Goal: Information Seeking & Learning: Learn about a topic

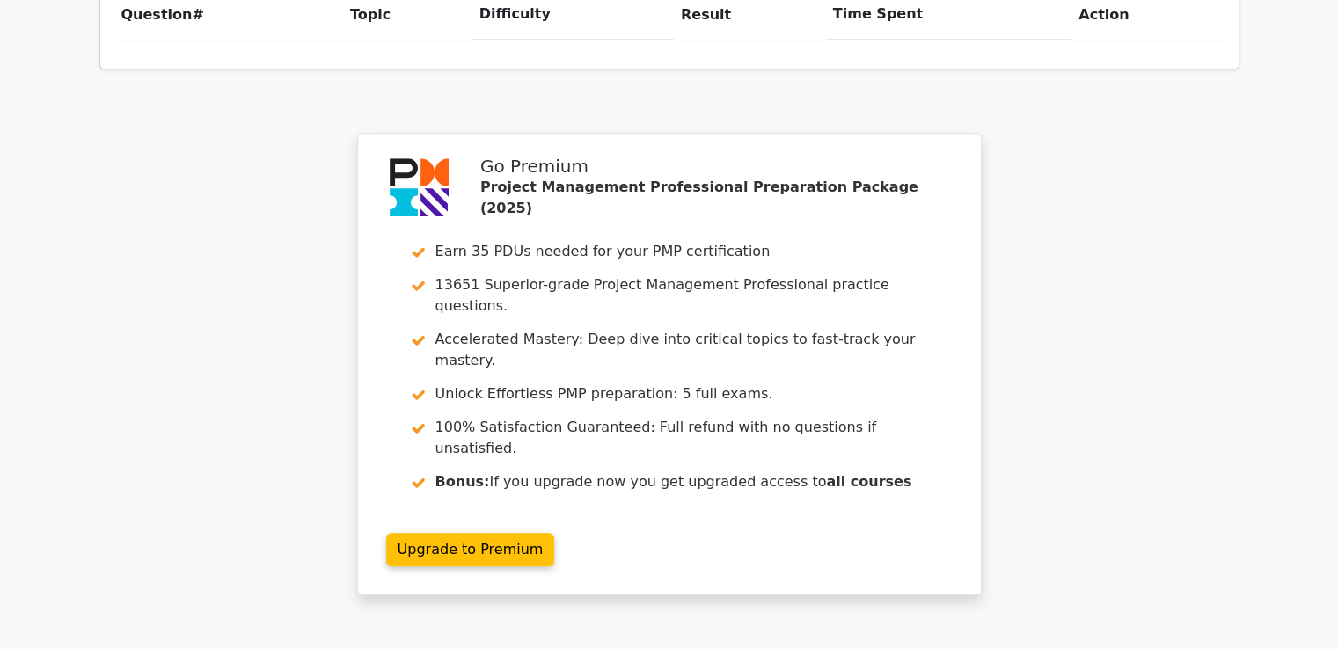
scroll to position [1375, 0]
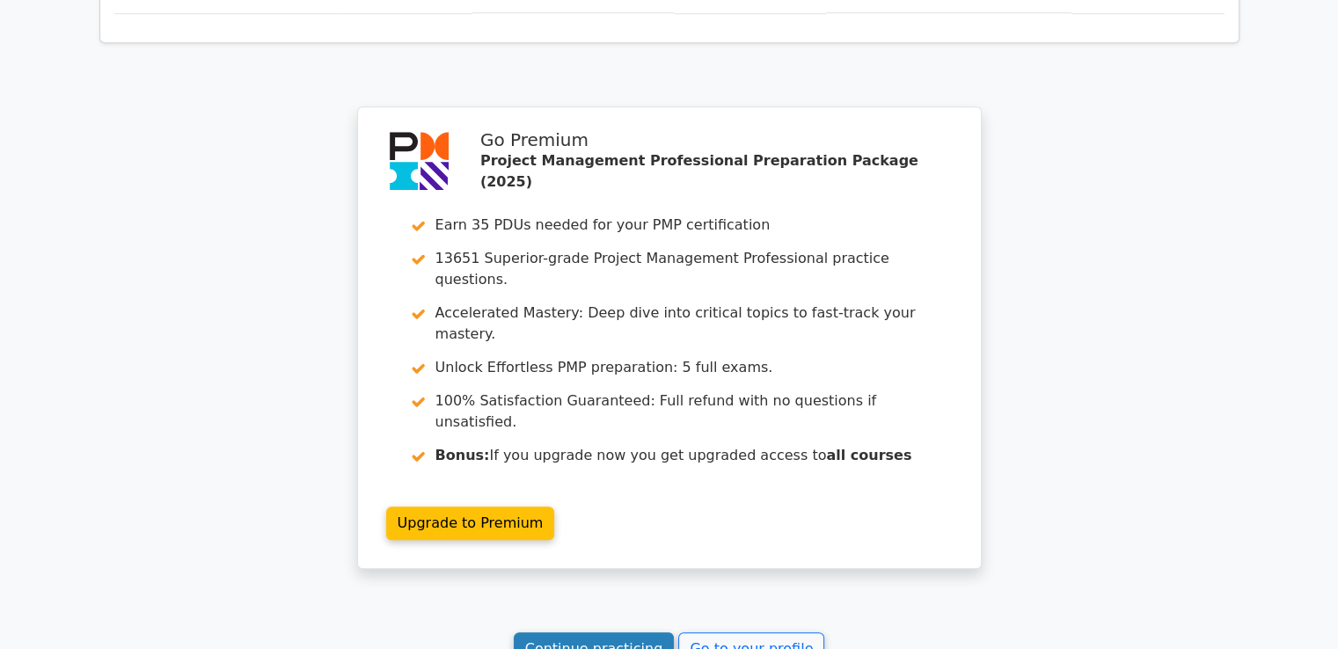
click at [584, 633] on link "Continue practicing" at bounding box center [594, 649] width 161 height 33
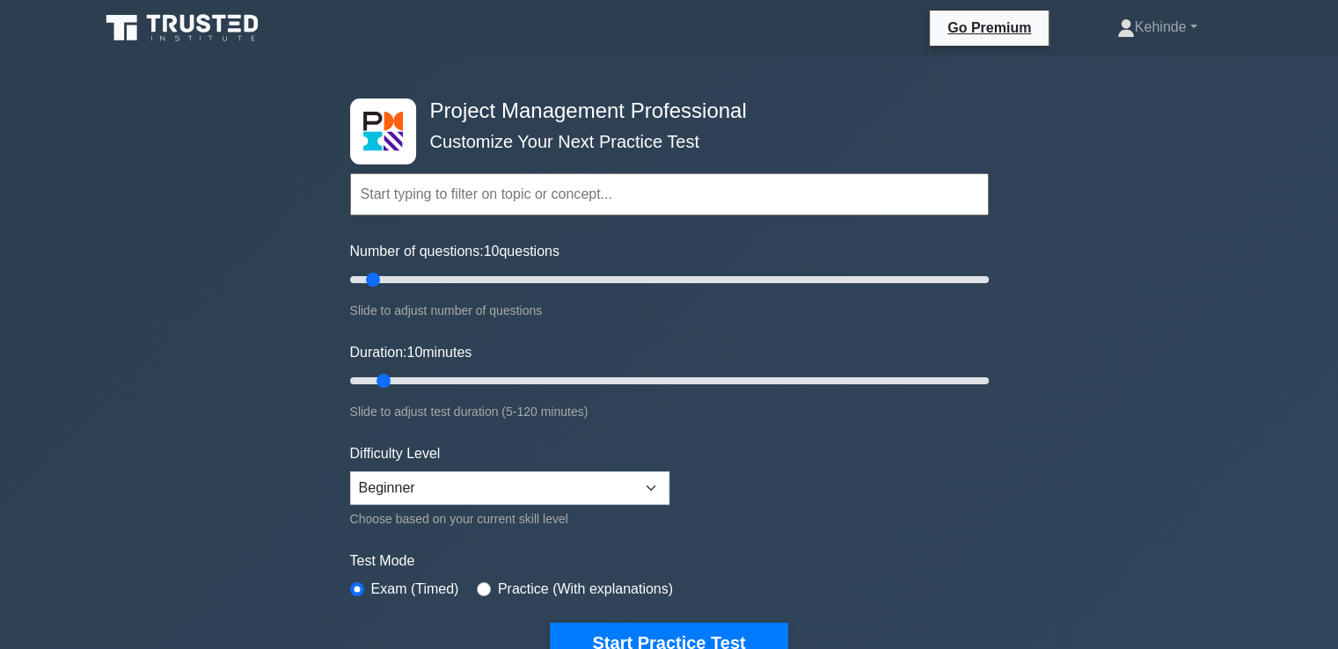
click at [374, 194] on input "text" at bounding box center [669, 194] width 639 height 42
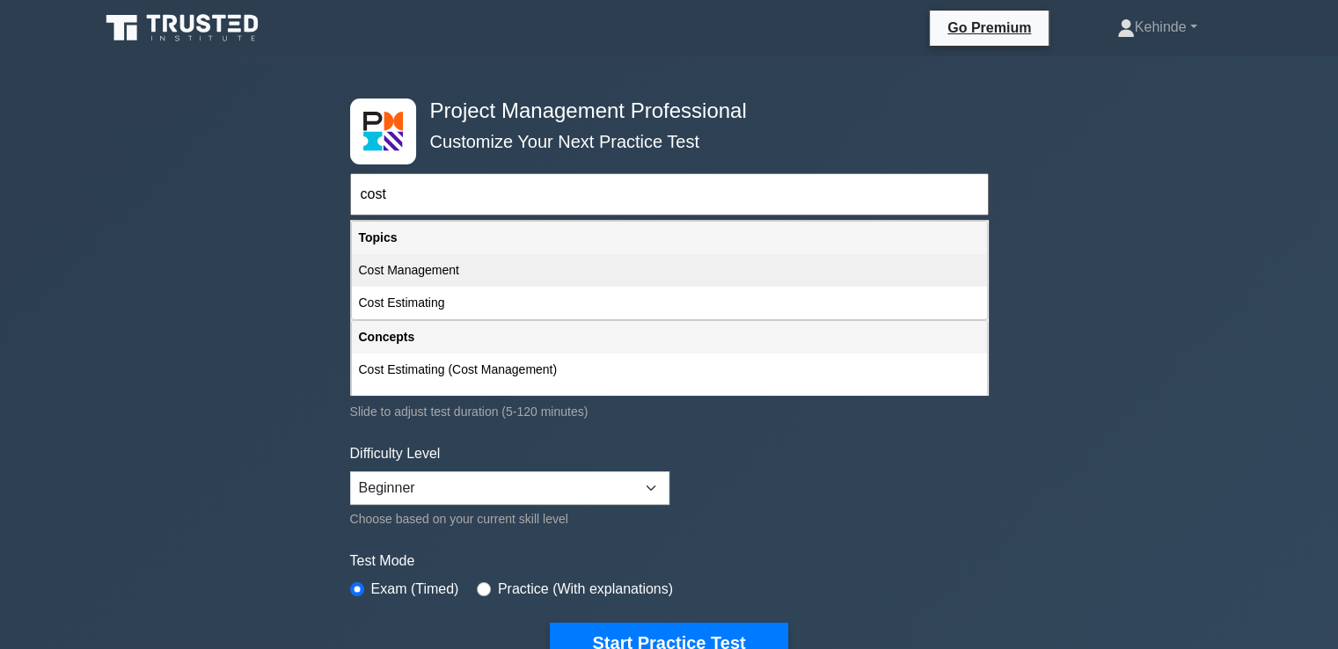
click at [398, 265] on div "Cost Management" at bounding box center [669, 270] width 635 height 33
type input "Cost Management"
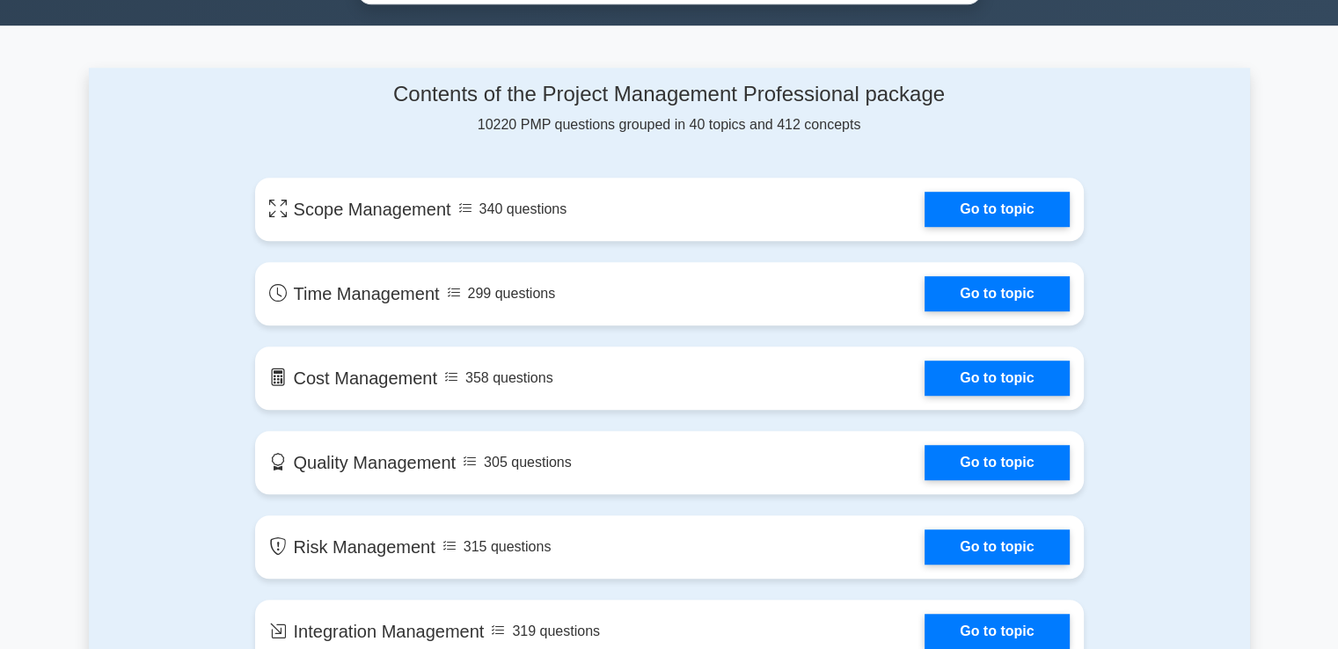
scroll to position [1119, 0]
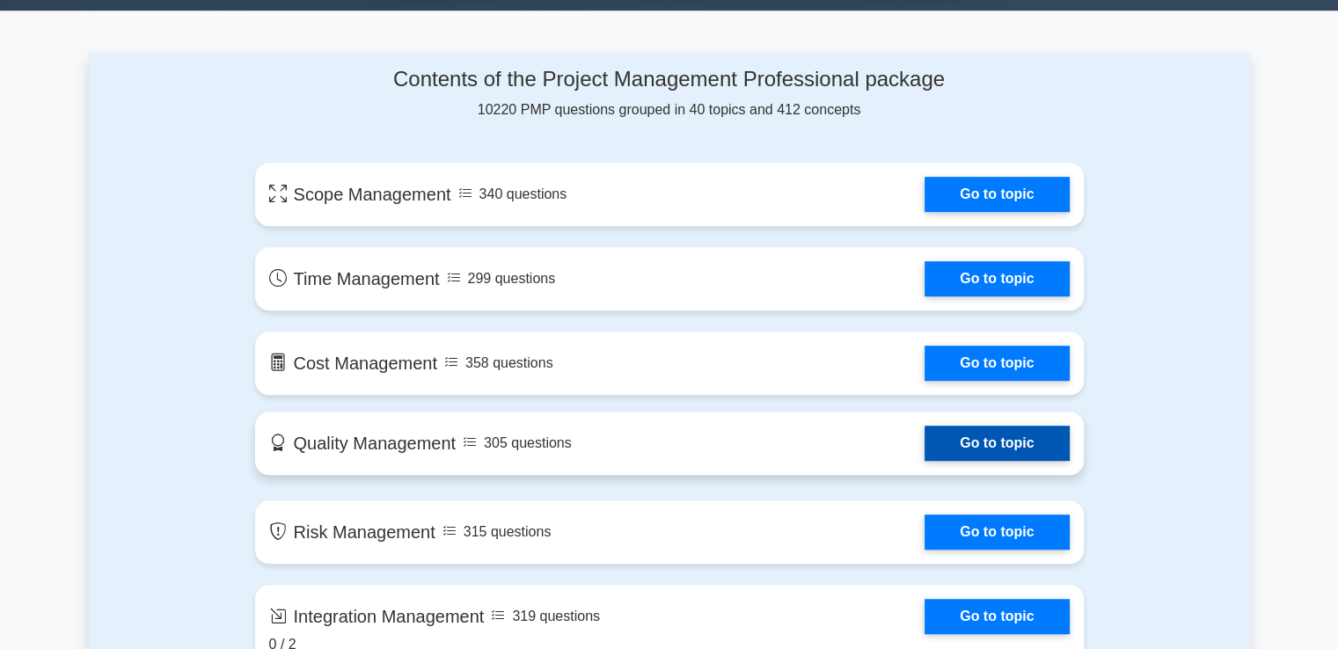
click at [925, 433] on link "Go to topic" at bounding box center [997, 443] width 144 height 35
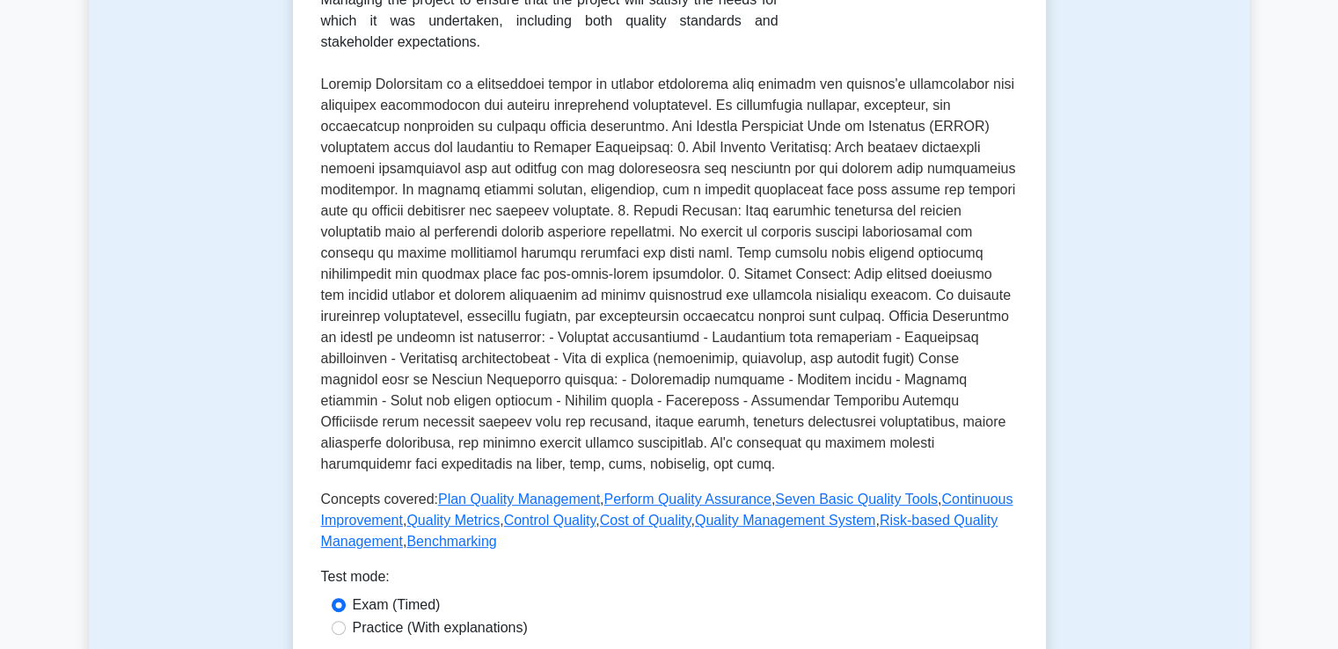
scroll to position [352, 0]
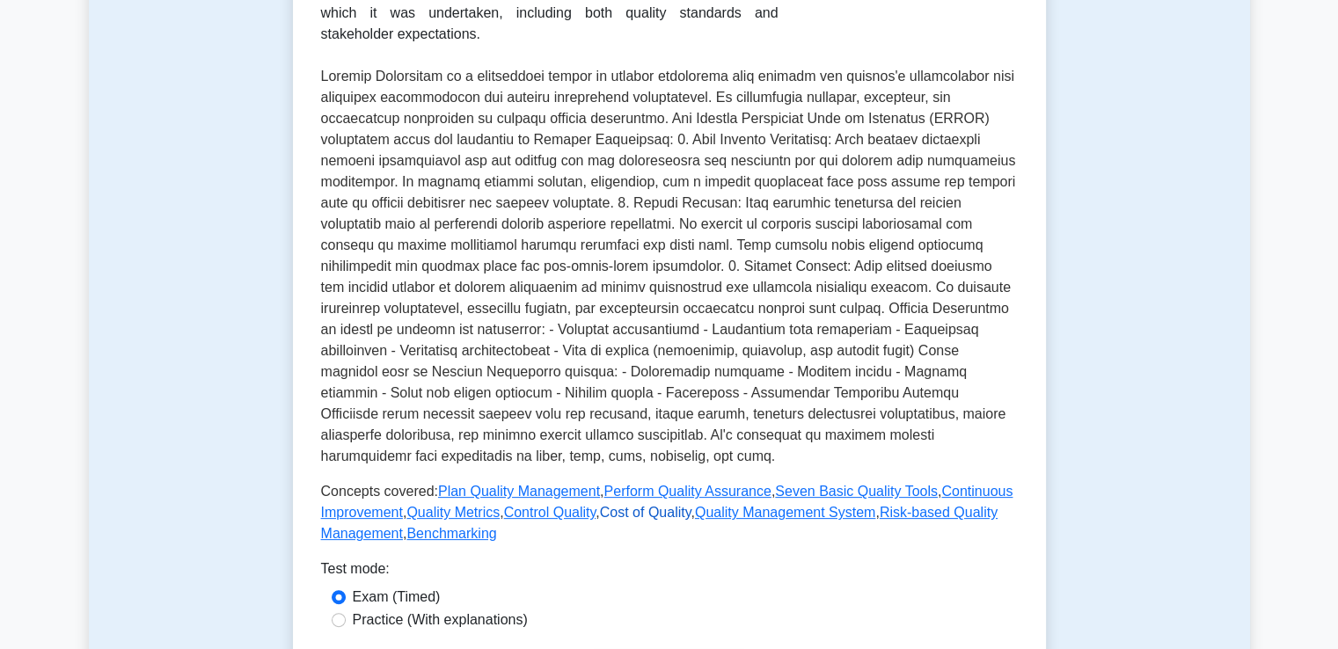
click at [627, 510] on link "Cost of Quality" at bounding box center [646, 512] width 92 height 15
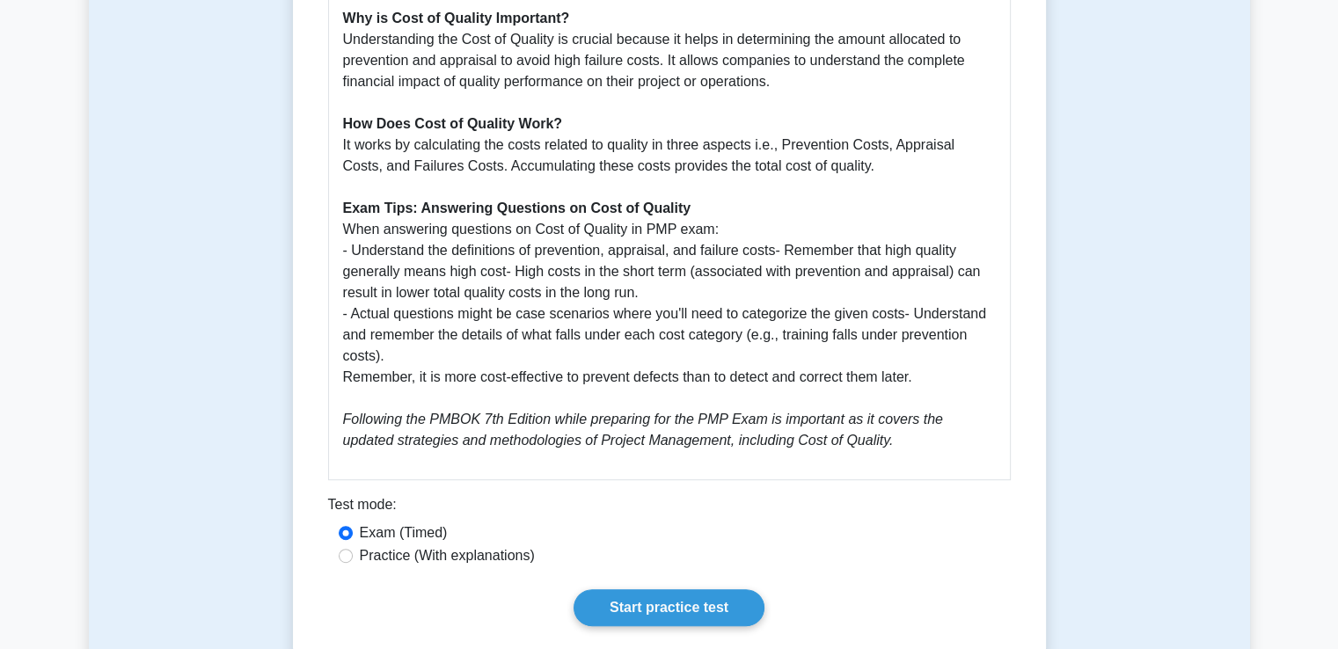
scroll to position [739, 0]
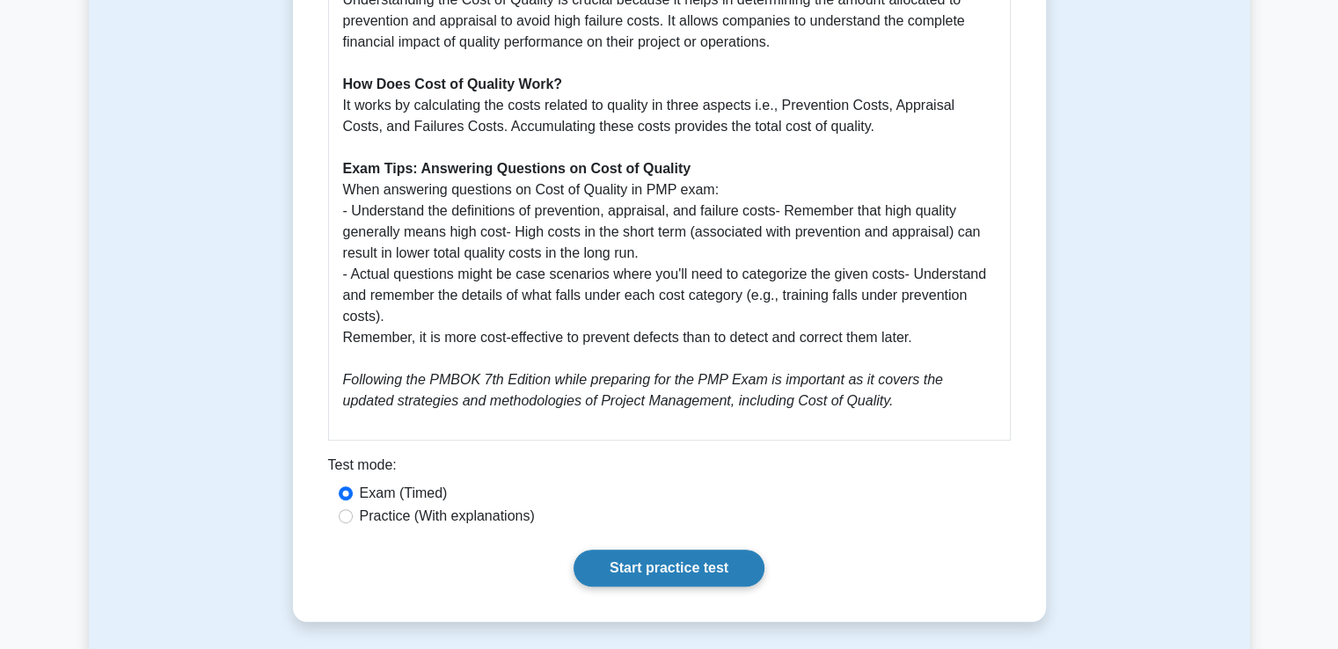
click at [668, 571] on link "Start practice test" at bounding box center [669, 568] width 191 height 37
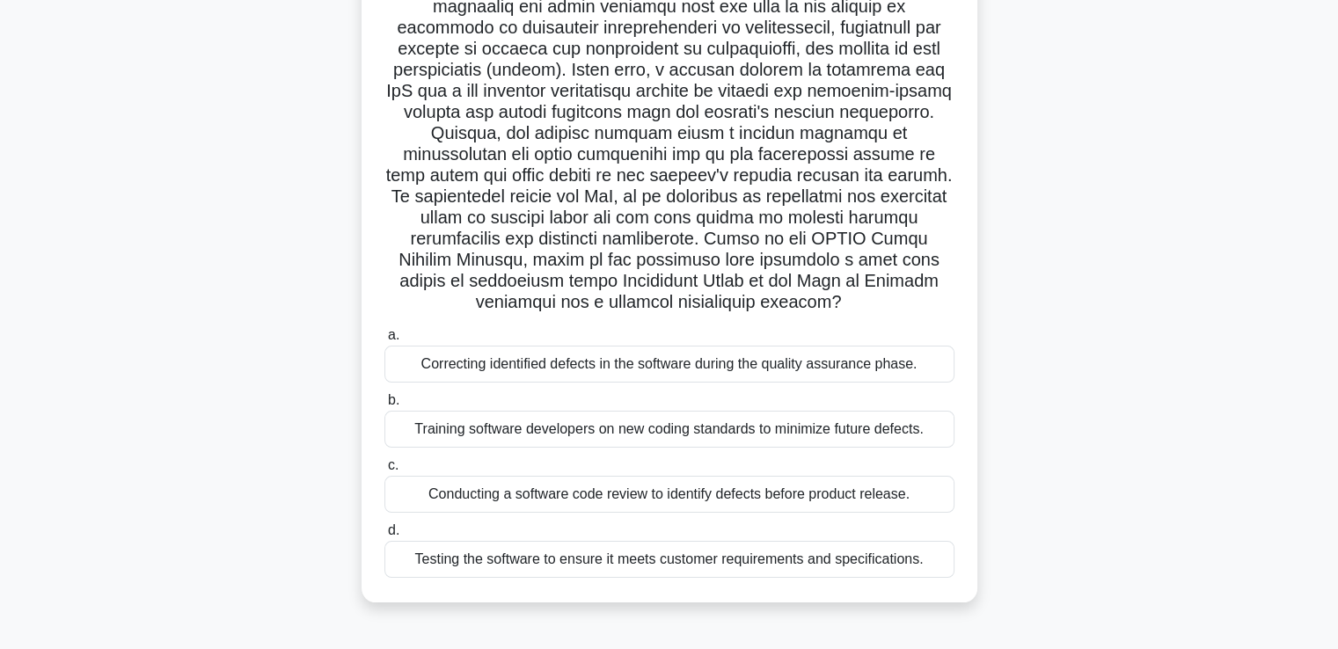
scroll to position [211, 0]
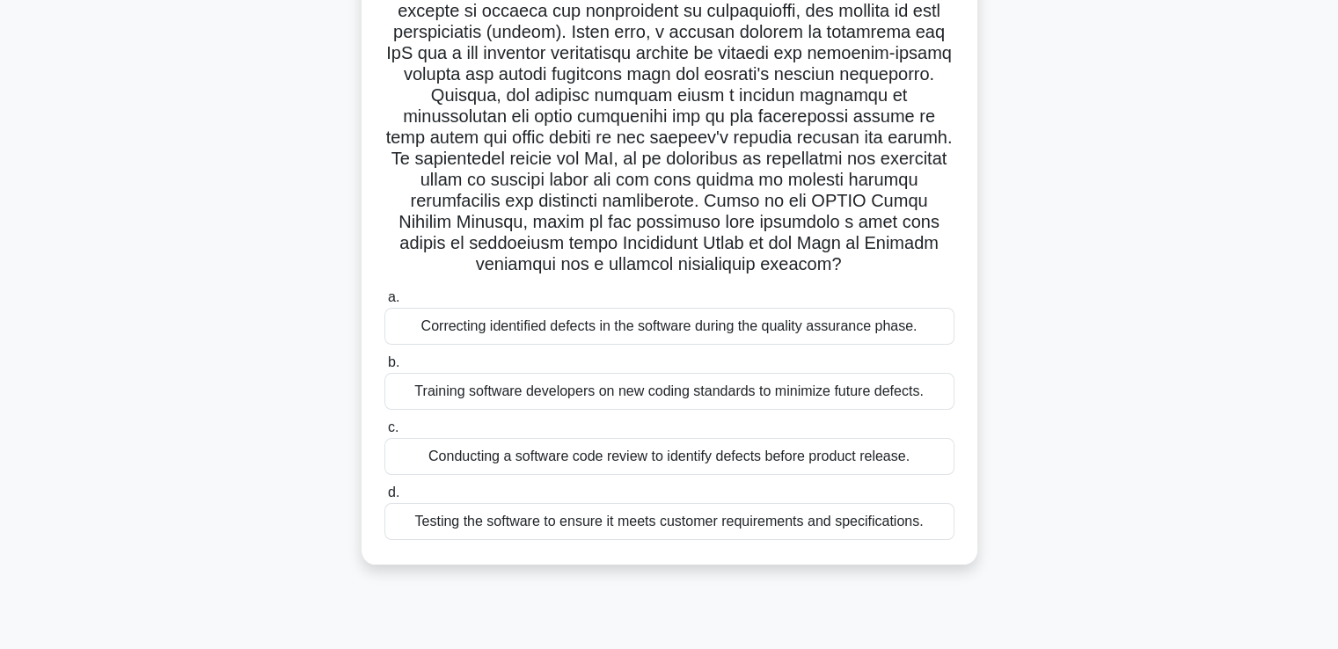
click at [619, 458] on div "Conducting a software code review to identify defects before product release." at bounding box center [670, 456] width 570 height 37
click at [385, 434] on input "c. Conducting a software code review to identify defects before product release." at bounding box center [385, 427] width 0 height 11
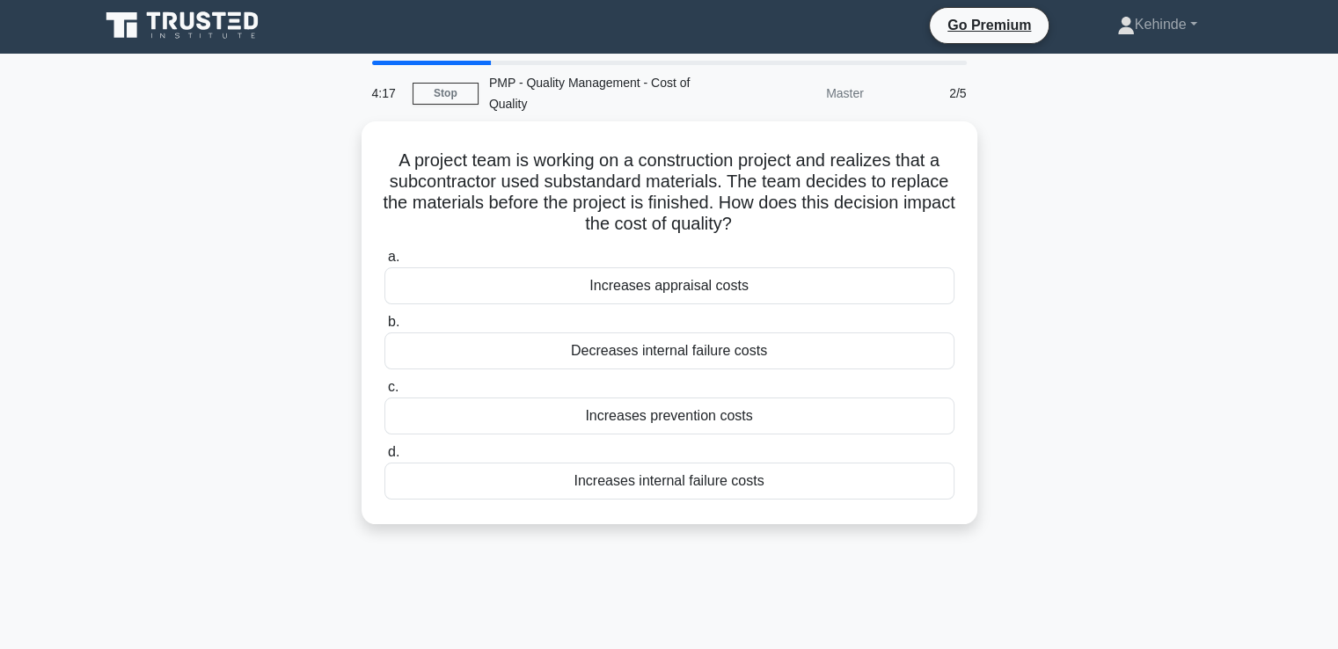
scroll to position [0, 0]
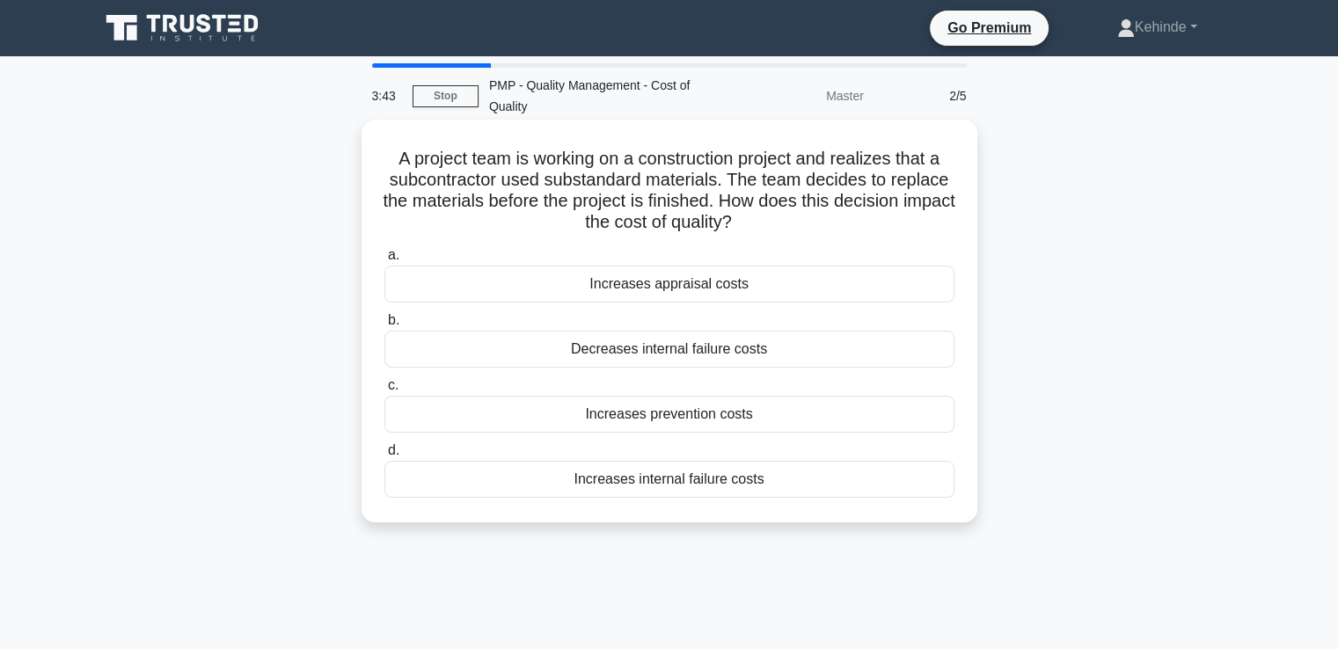
click at [626, 487] on div "Increases internal failure costs" at bounding box center [670, 479] width 570 height 37
click at [385, 457] on input "d. Increases internal failure costs" at bounding box center [385, 450] width 0 height 11
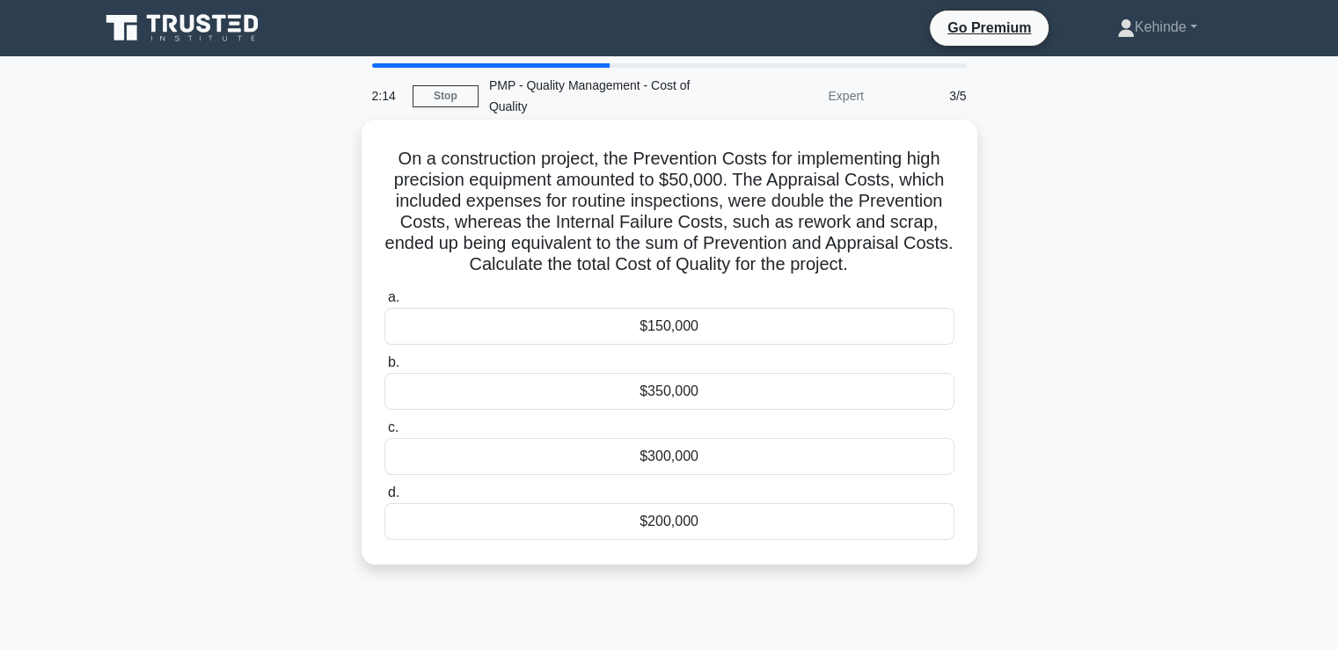
click at [679, 456] on div "$300,000" at bounding box center [670, 456] width 570 height 37
click at [385, 434] on input "c. $300,000" at bounding box center [385, 427] width 0 height 11
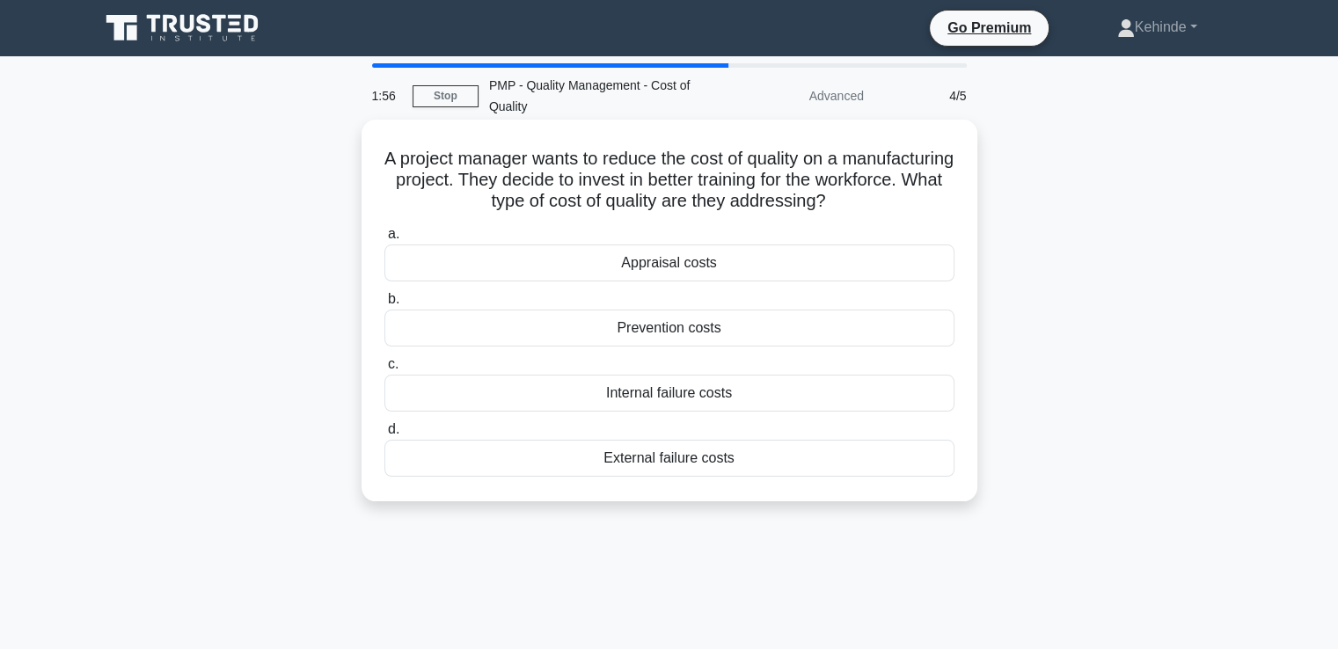
click at [661, 328] on div "Prevention costs" at bounding box center [670, 328] width 570 height 37
click at [385, 305] on input "b. Prevention costs" at bounding box center [385, 299] width 0 height 11
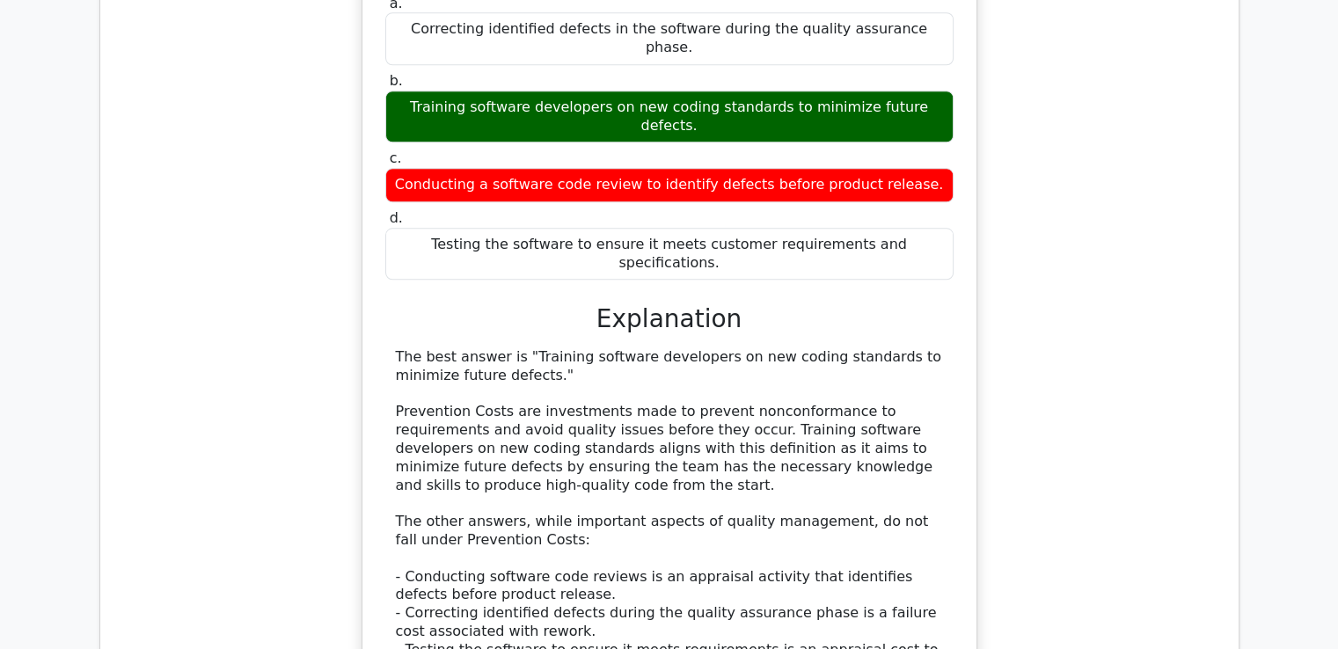
scroll to position [1866, 0]
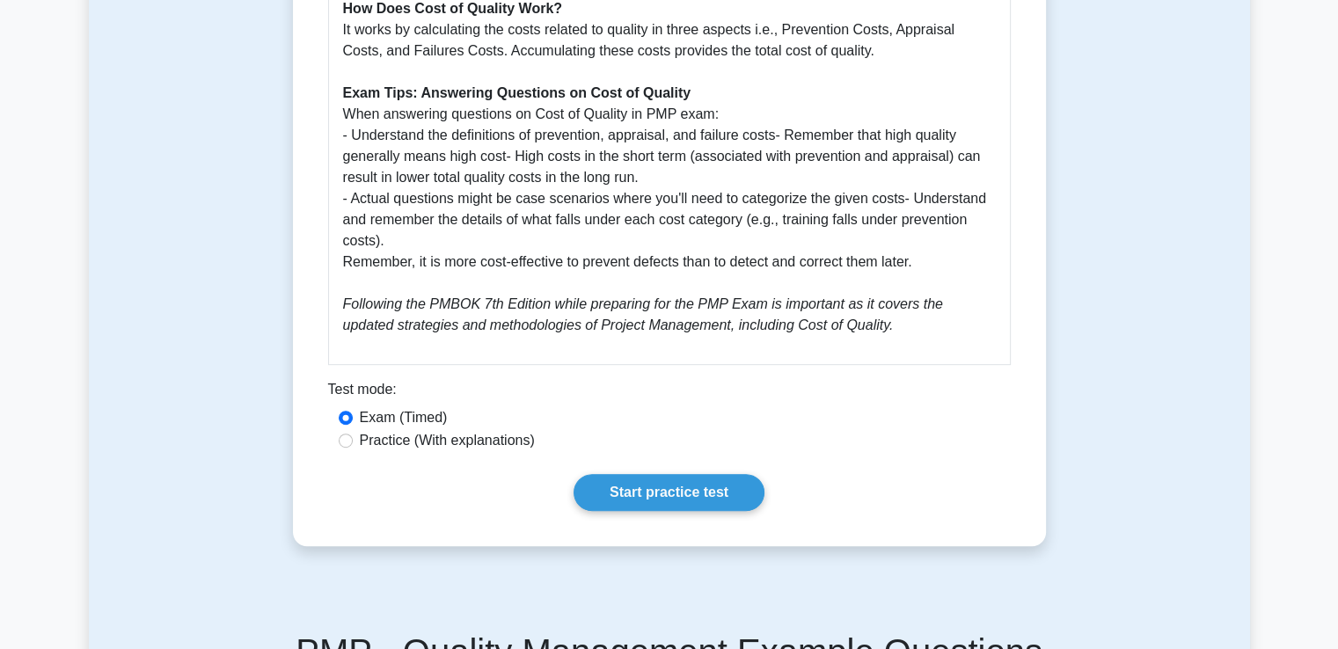
scroll to position [915, 0]
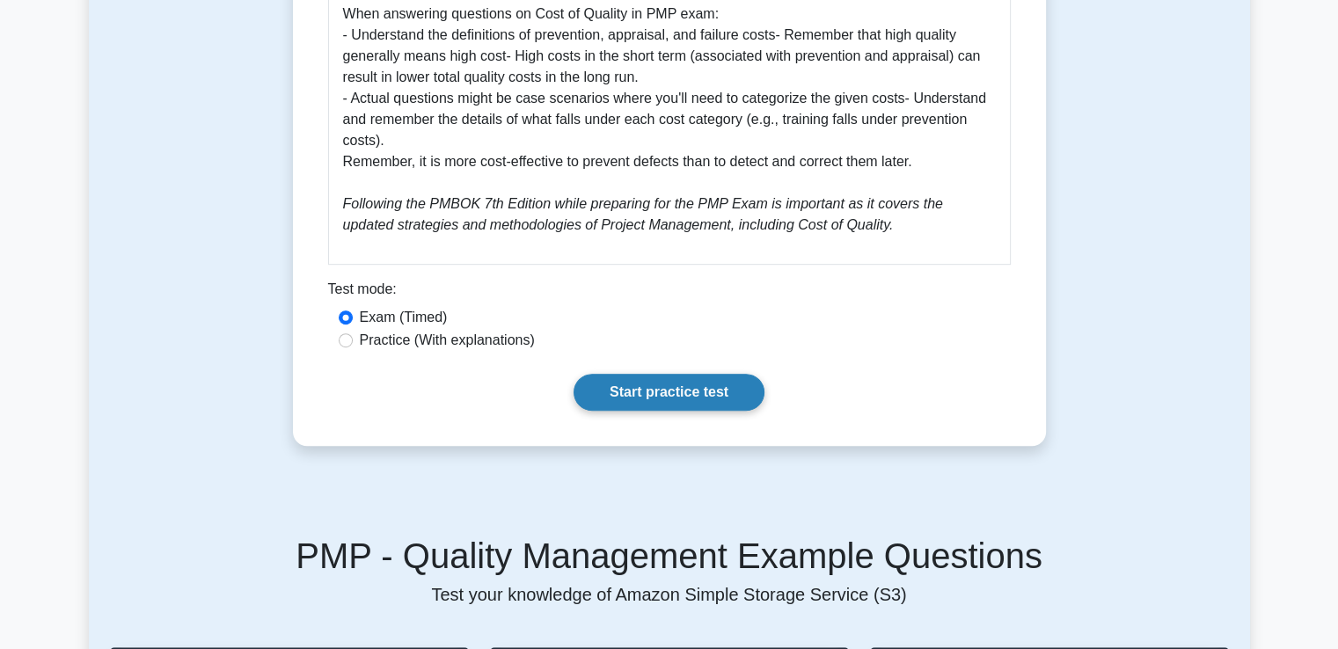
click at [661, 391] on link "Start practice test" at bounding box center [669, 392] width 191 height 37
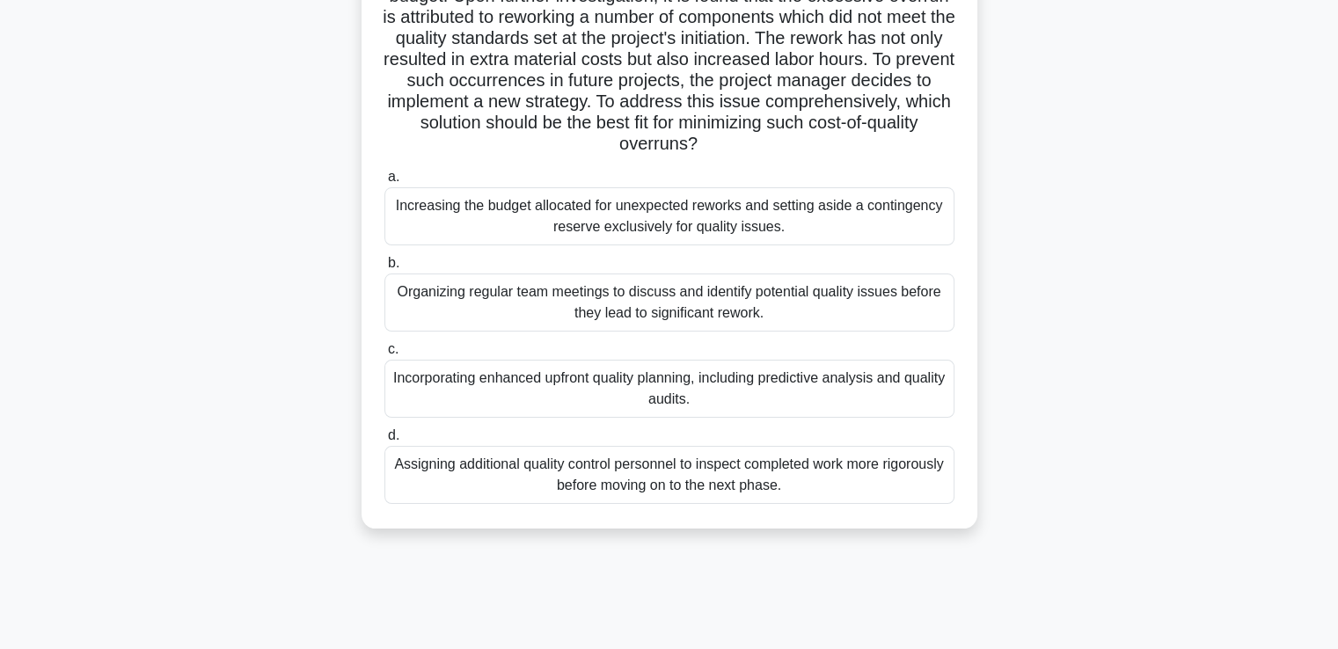
scroll to position [211, 0]
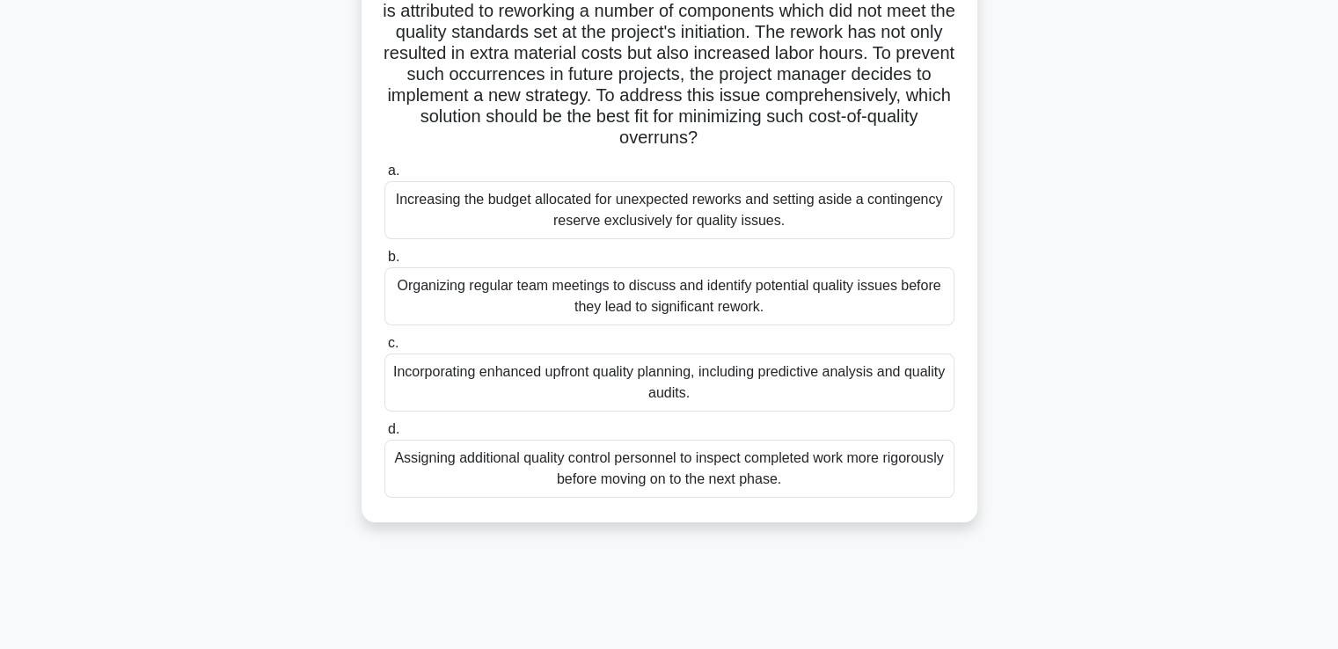
click at [598, 373] on div "Incorporating enhanced upfront quality planning, including predictive analysis …" at bounding box center [670, 383] width 570 height 58
click at [385, 349] on input "c. Incorporating enhanced upfront quality planning, including predictive analys…" at bounding box center [385, 343] width 0 height 11
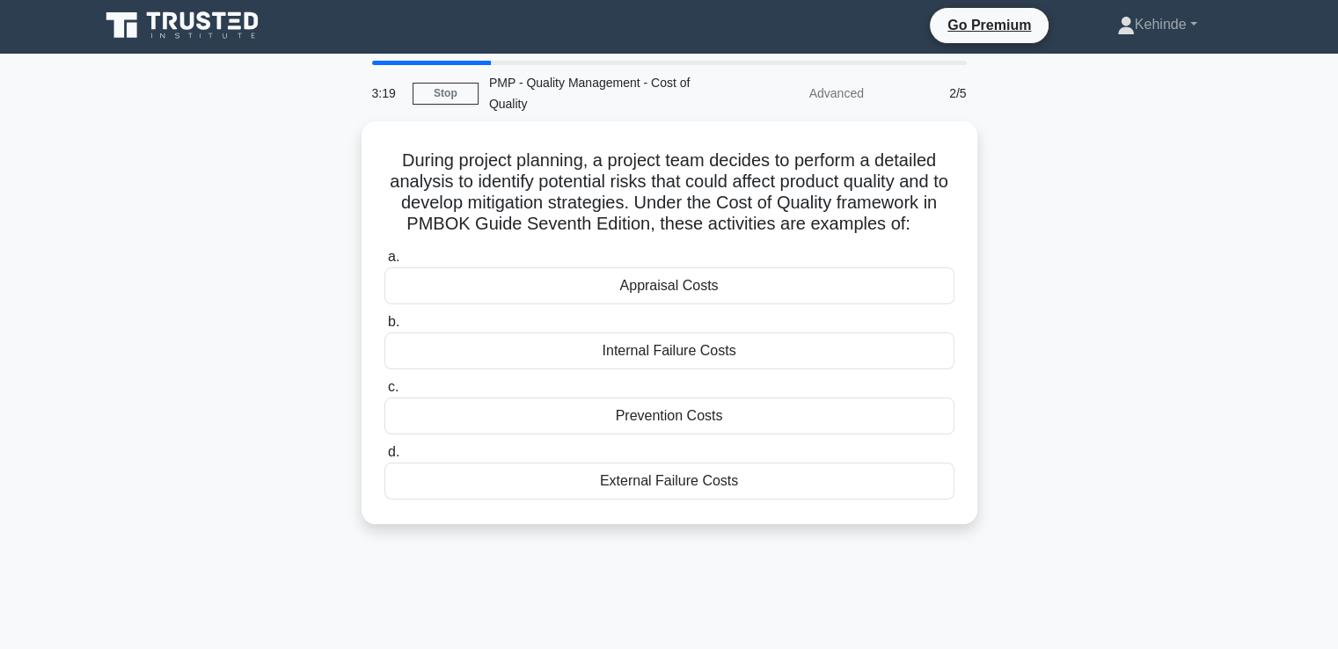
scroll to position [0, 0]
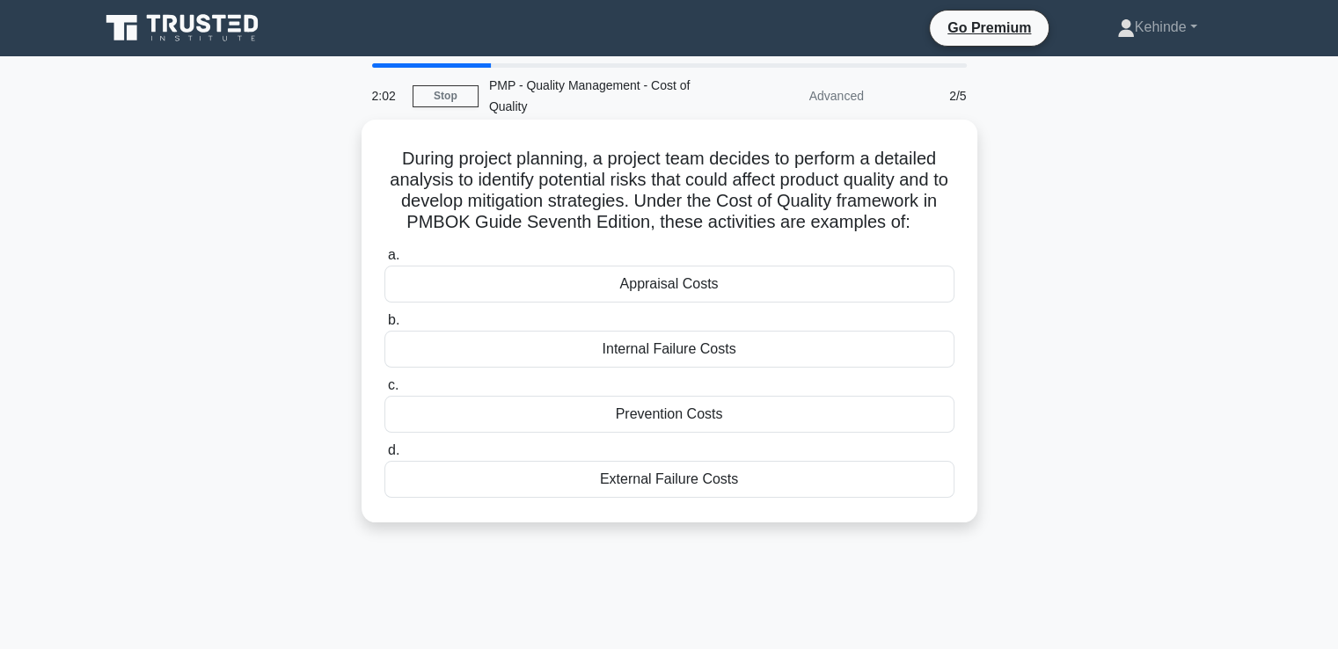
click at [647, 286] on div "Appraisal Costs" at bounding box center [670, 284] width 570 height 37
click at [385, 261] on input "a. Appraisal Costs" at bounding box center [385, 255] width 0 height 11
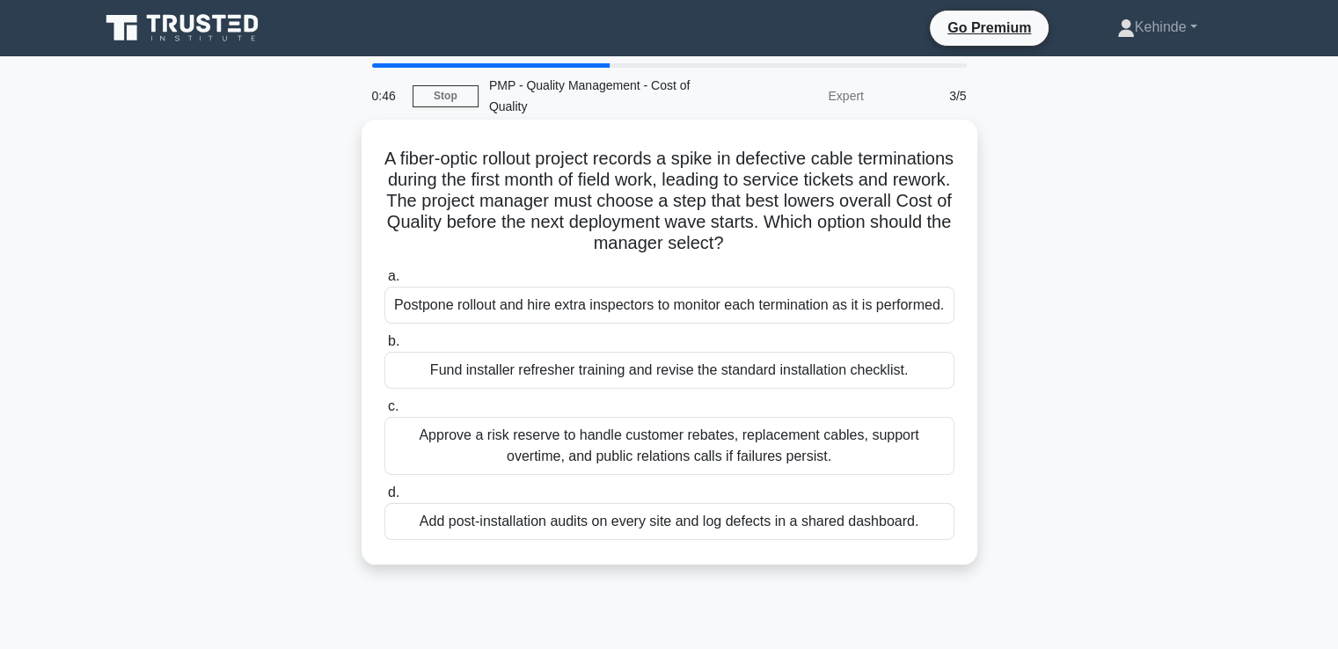
click at [626, 445] on div "Approve a risk reserve to handle customer rebates, replacement cables, support …" at bounding box center [670, 446] width 570 height 58
click at [385, 413] on input "c. Approve a risk reserve to handle customer rebates, replacement cables, suppo…" at bounding box center [385, 406] width 0 height 11
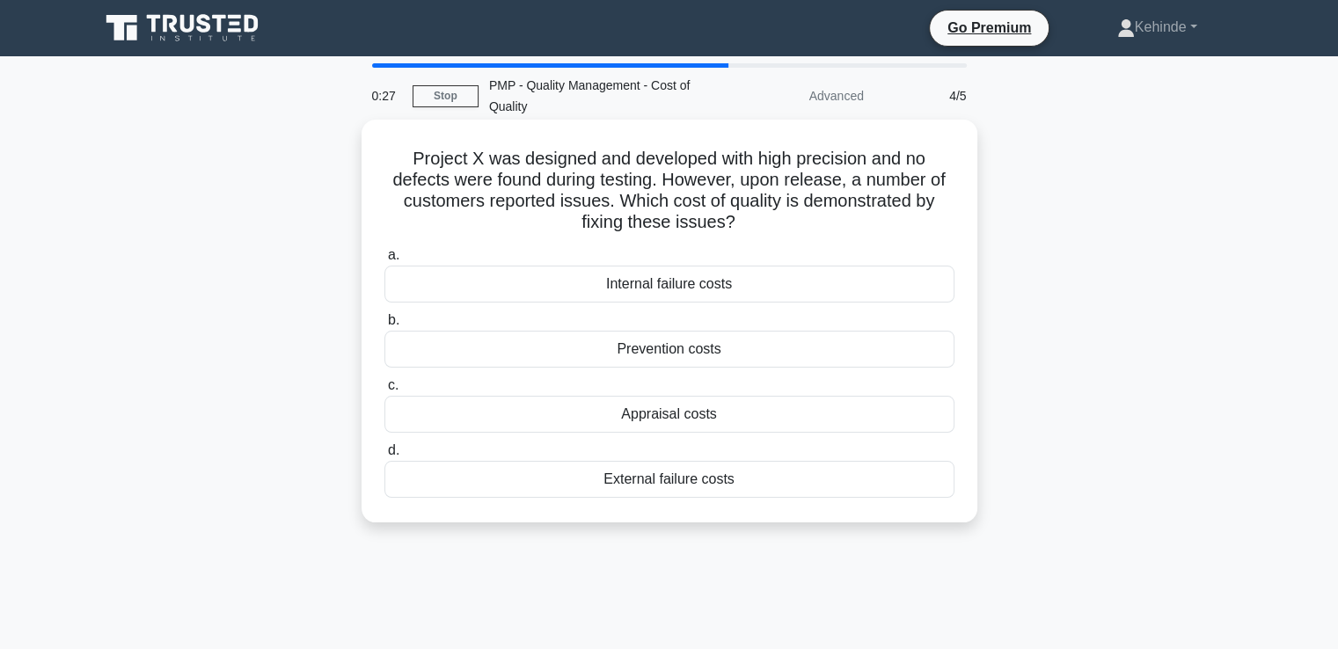
click at [650, 481] on div "External failure costs" at bounding box center [670, 479] width 570 height 37
click at [385, 457] on input "d. External failure costs" at bounding box center [385, 450] width 0 height 11
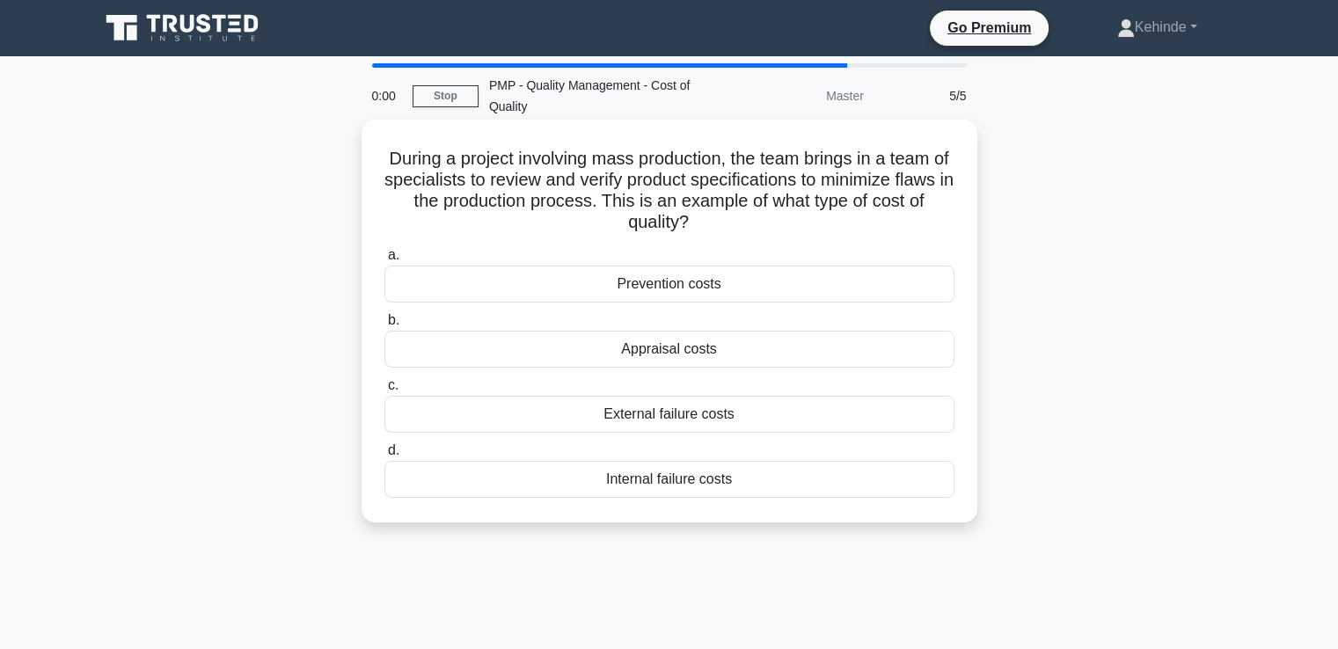
click at [677, 348] on div "Appraisal costs" at bounding box center [670, 349] width 570 height 37
click at [385, 326] on input "b. Appraisal costs" at bounding box center [385, 320] width 0 height 11
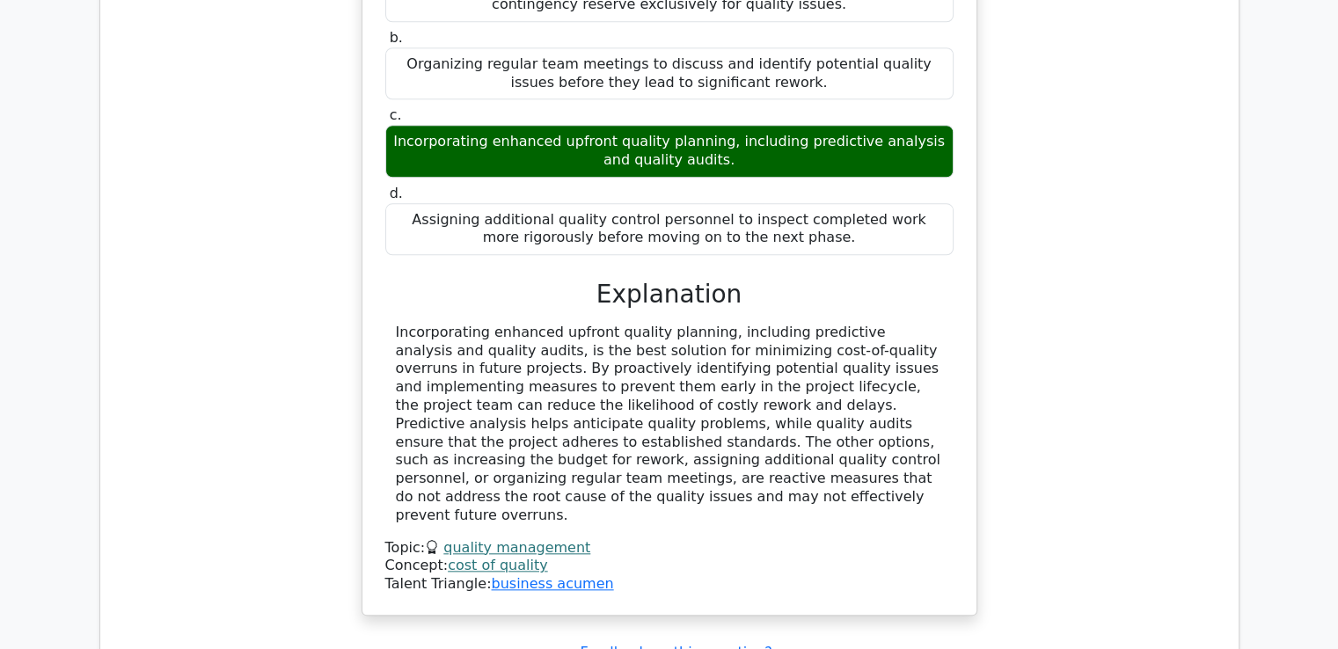
scroll to position [1760, 0]
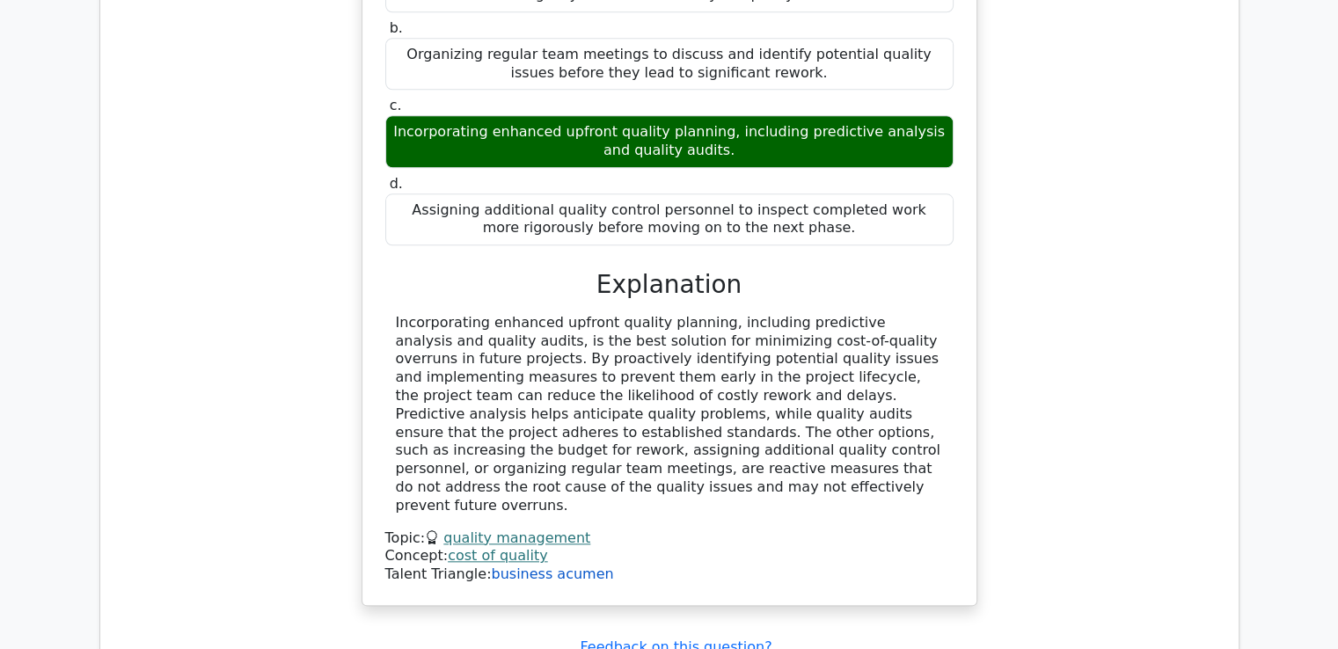
click at [524, 566] on link "business acumen" at bounding box center [552, 574] width 122 height 17
